Goal: Find specific page/section: Find specific page/section

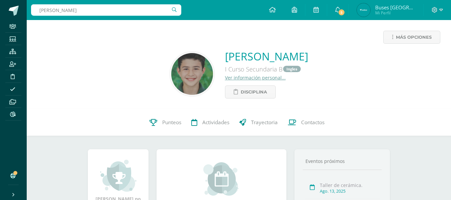
type input "brANDON"
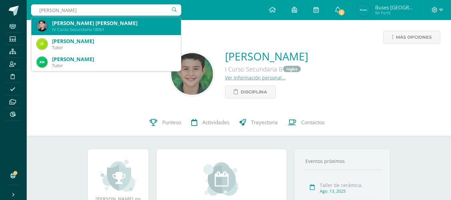
click at [102, 25] on div "Brandon David Ricardo Juárez Recinos" at bounding box center [114, 23] width 124 height 7
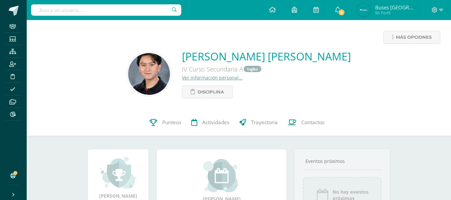
click at [102, 13] on input "text" at bounding box center [106, 9] width 150 height 11
click at [113, 15] on input "SEBASTIAN SHELL" at bounding box center [106, 9] width 150 height 11
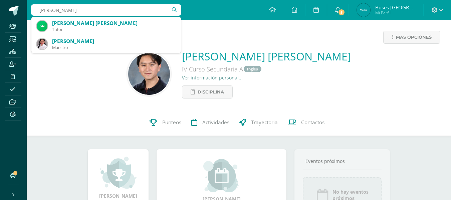
type input "SEBASTIAN shee"
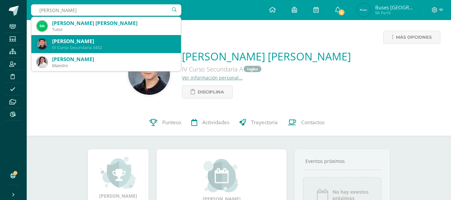
click at [105, 39] on div "Karl Sebastián Scheel Soria" at bounding box center [114, 41] width 124 height 7
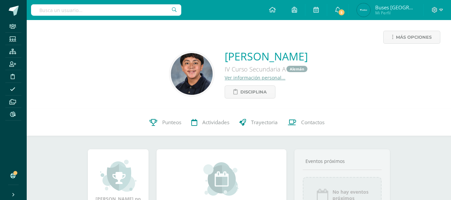
click at [108, 7] on input "text" at bounding box center [106, 9] width 150 height 11
click at [108, 9] on input "text" at bounding box center [106, 9] width 150 height 11
type input "g"
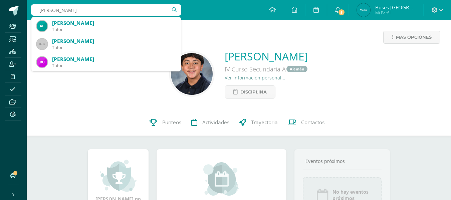
type input "frank"
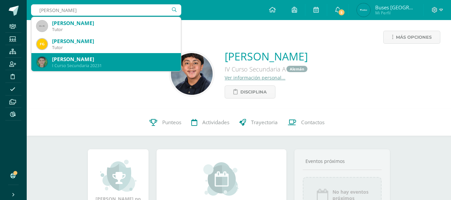
click at [100, 59] on div "[PERSON_NAME]" at bounding box center [114, 59] width 124 height 7
